Goal: Entertainment & Leisure: Consume media (video, audio)

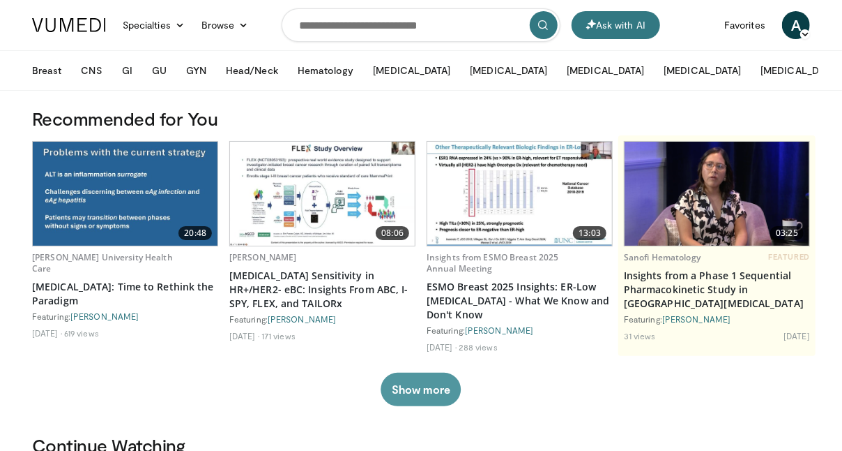
click at [432, 384] on button "Show more" at bounding box center [421, 388] width 80 height 33
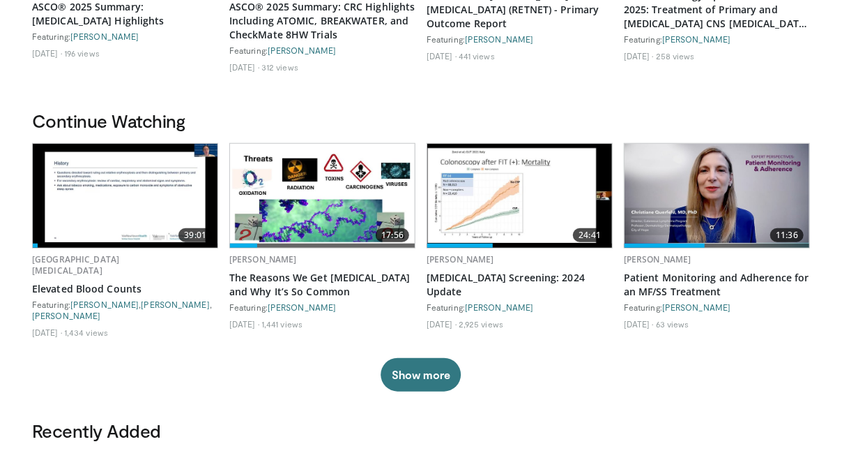
scroll to position [513, 0]
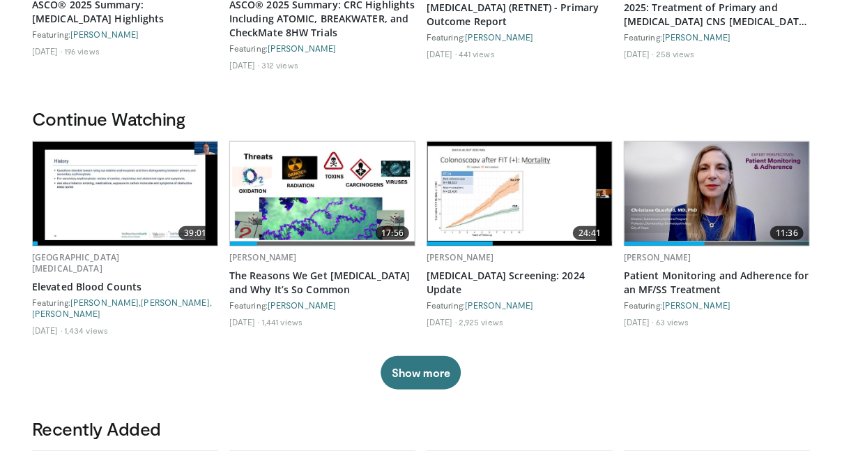
click at [165, 171] on img at bounding box center [125, 194] width 185 height 104
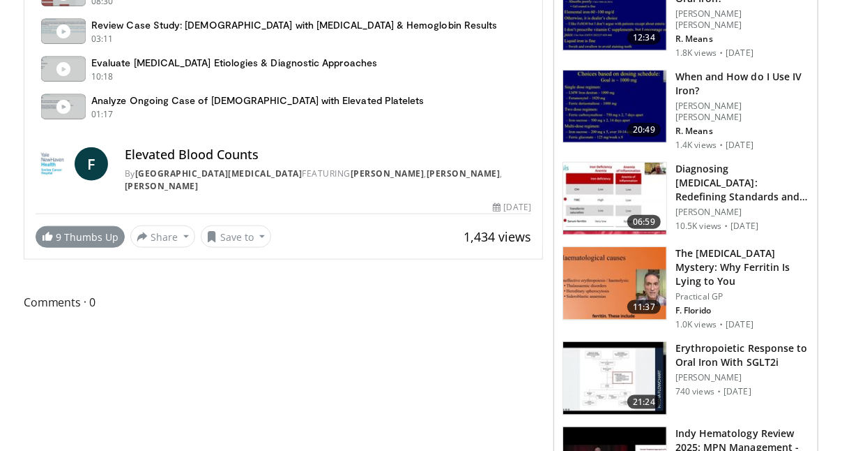
scroll to position [667, 0]
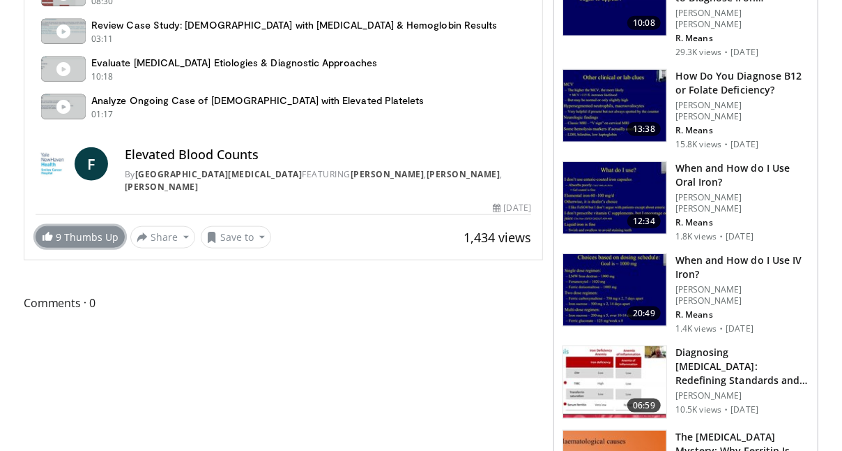
click at [105, 227] on link "9 Thumbs Up" at bounding box center [80, 237] width 89 height 22
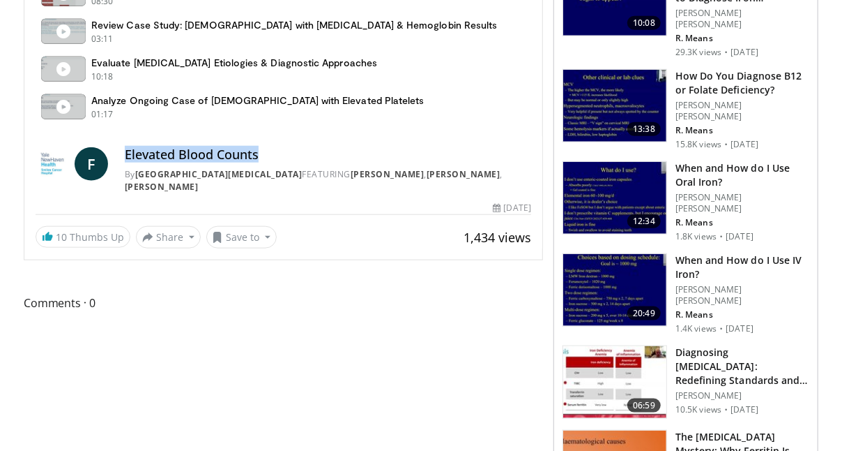
drag, startPoint x: 125, startPoint y: 153, endPoint x: 264, endPoint y: 151, distance: 138.8
click at [264, 151] on h4 "Elevated Blood Counts" at bounding box center [328, 154] width 407 height 15
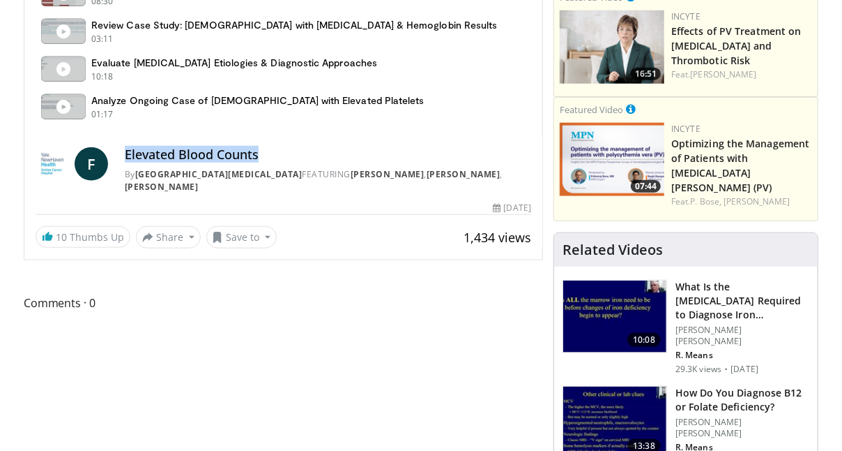
copy h4 "Elevated Blood Counts"
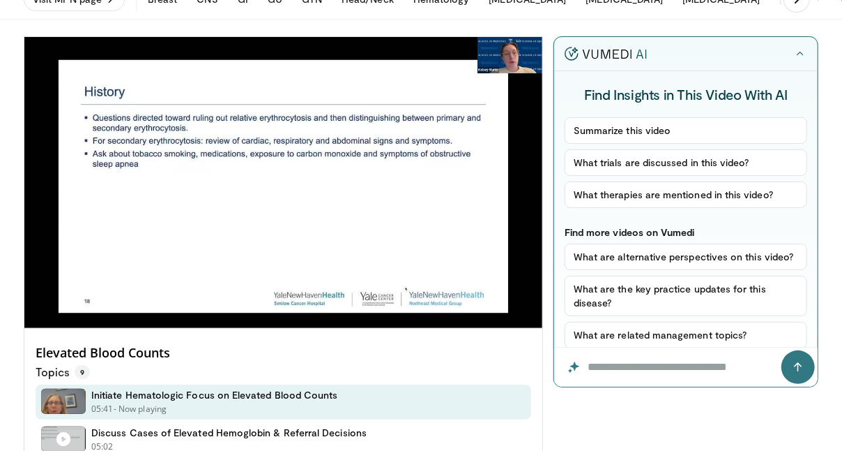
scroll to position [0, 0]
